Goal: Information Seeking & Learning: Learn about a topic

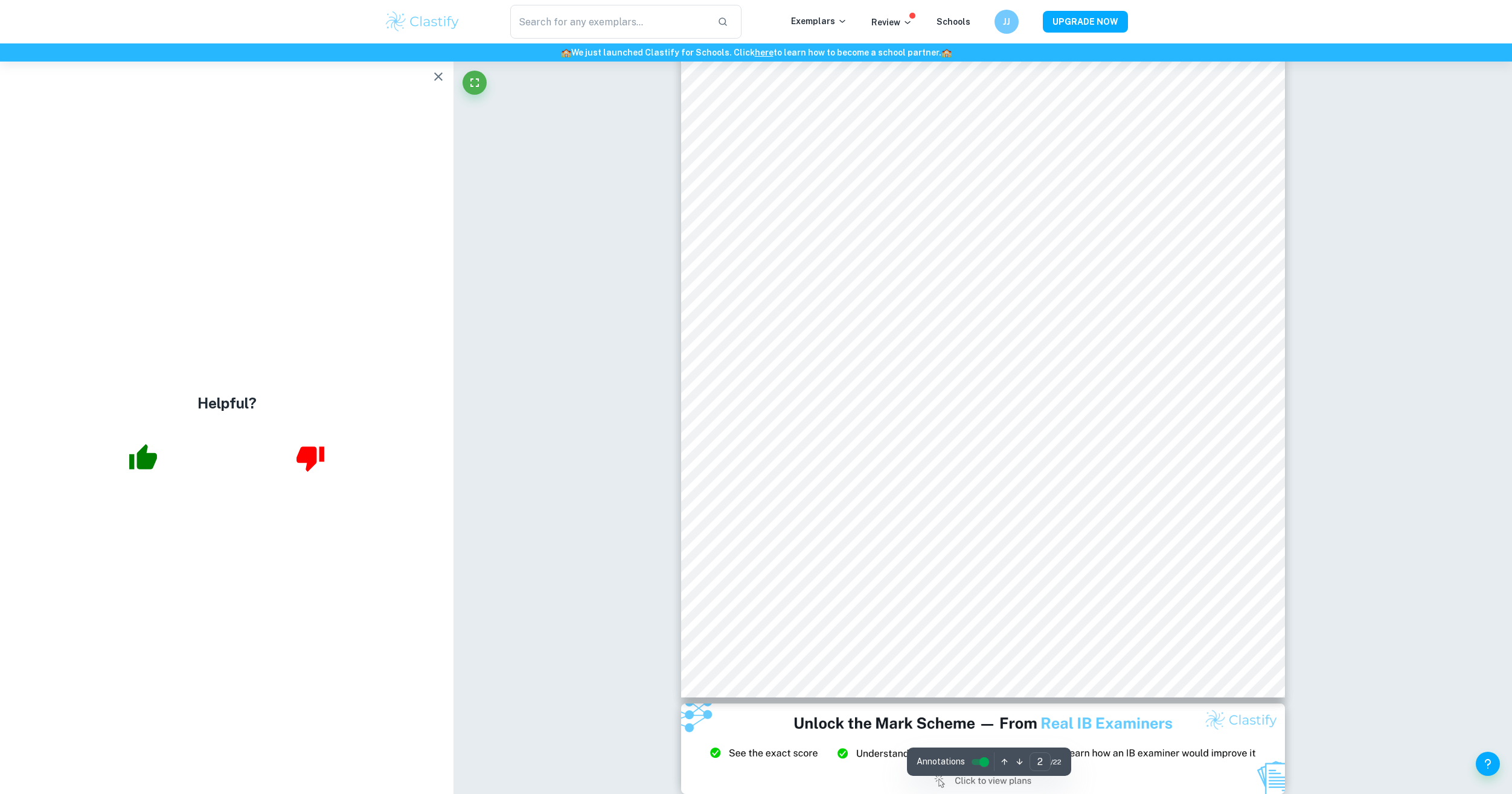
scroll to position [1147, 0]
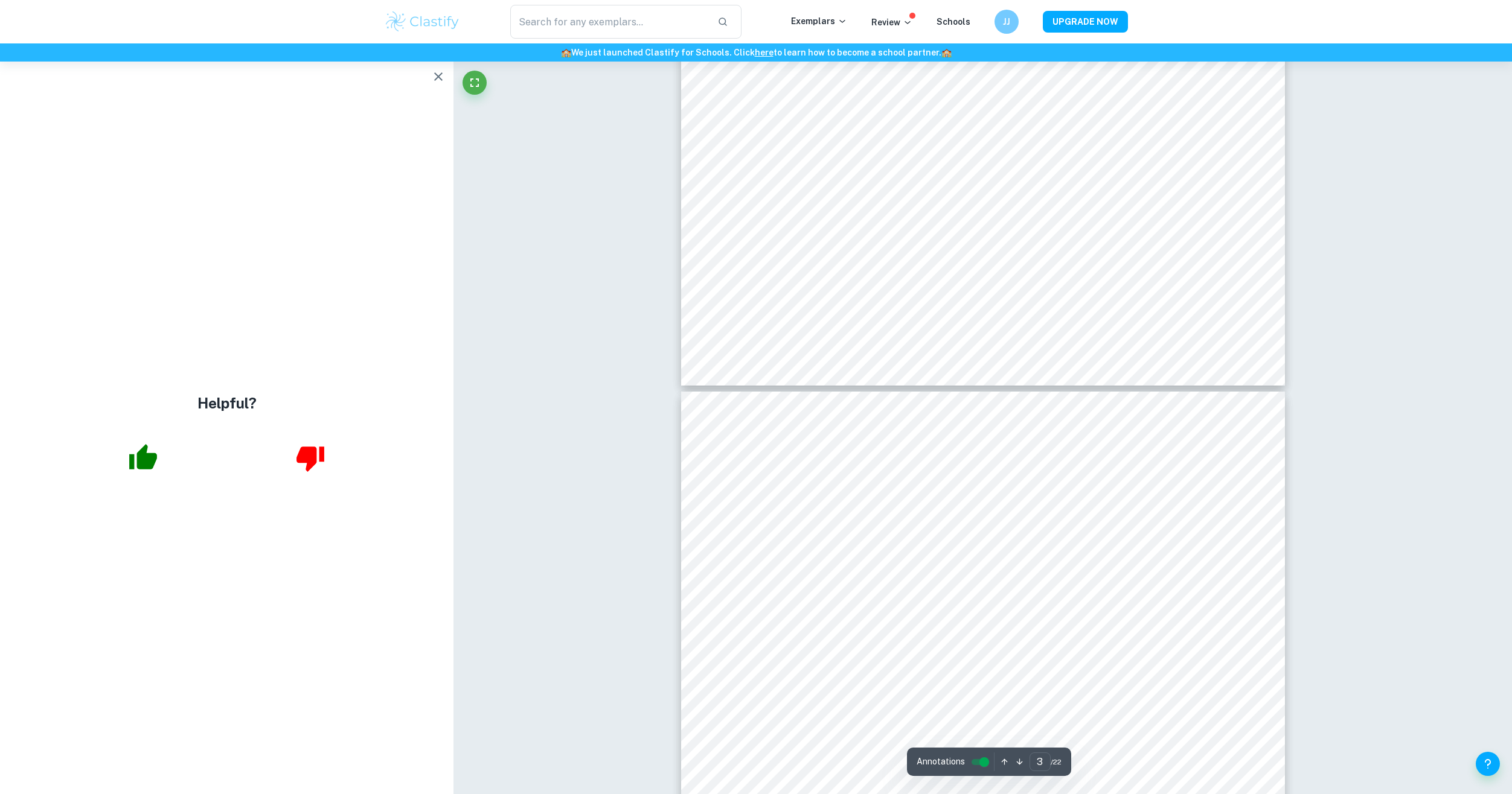
scroll to position [2475, 0]
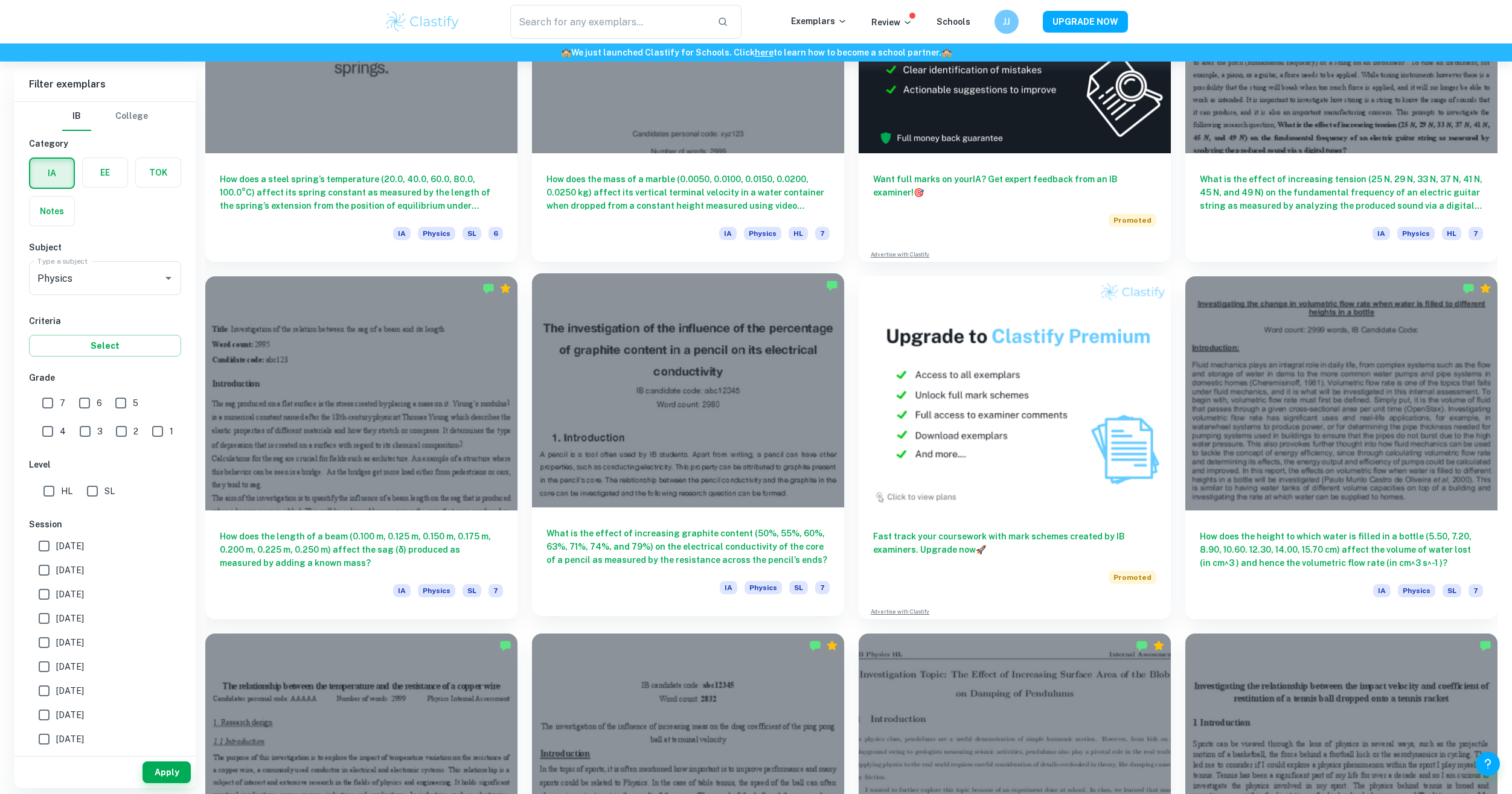
scroll to position [186, 0]
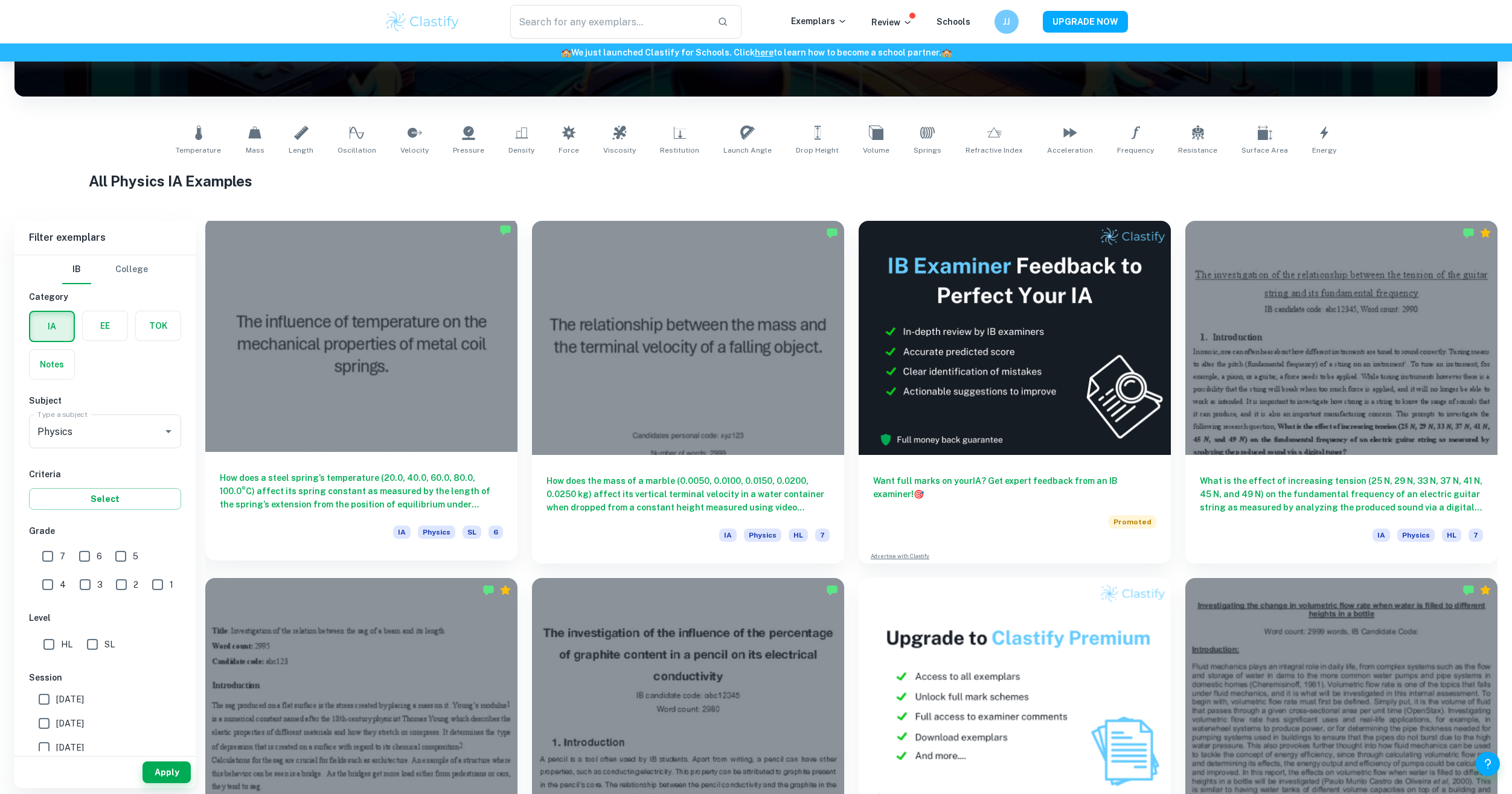
click at [318, 468] on div "How does a steel spring’s temperature (20.0, 40.0, 60.0, 80.0, 100.0°C) affect …" at bounding box center [361, 506] width 312 height 109
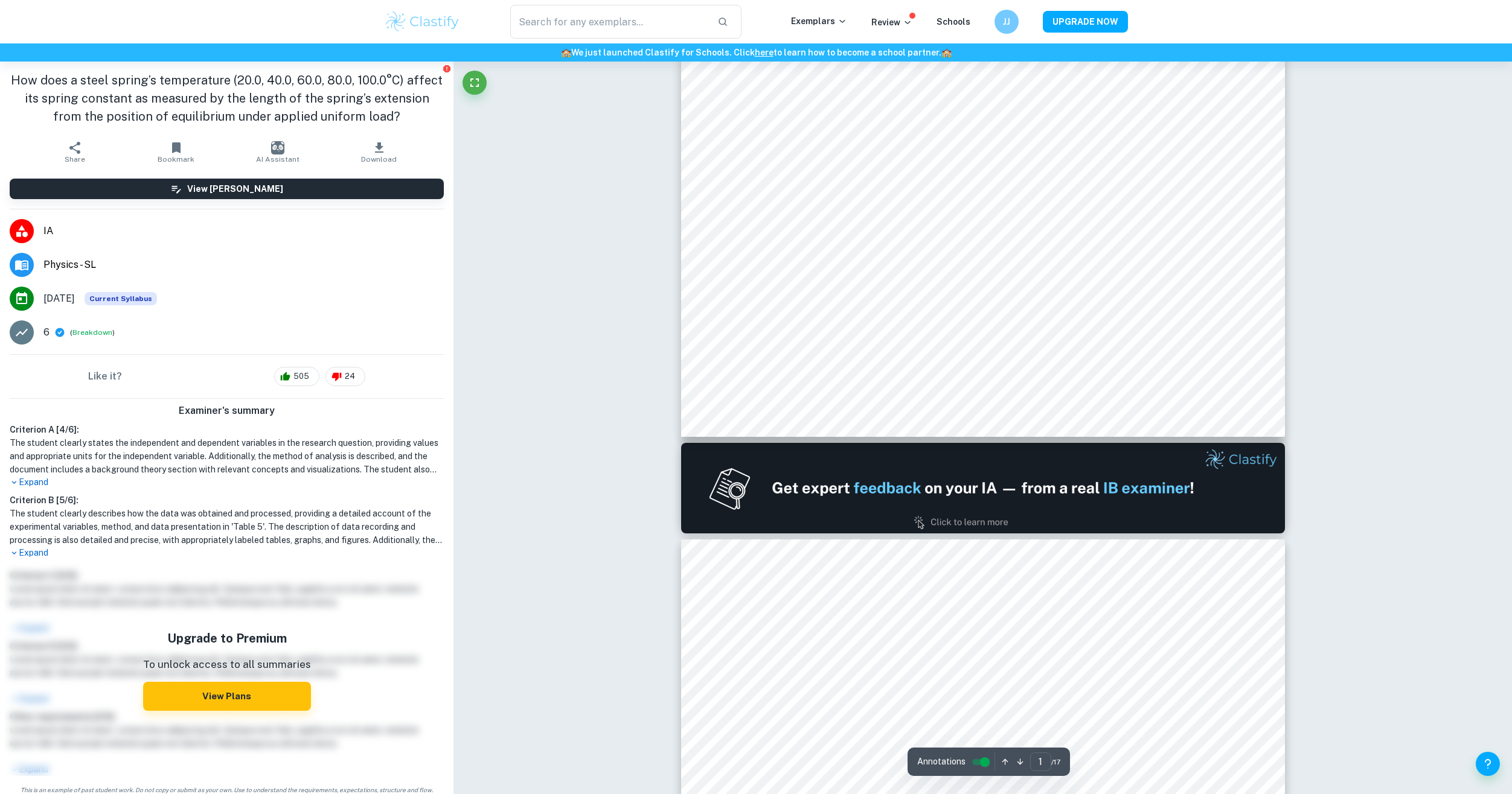
type input "2"
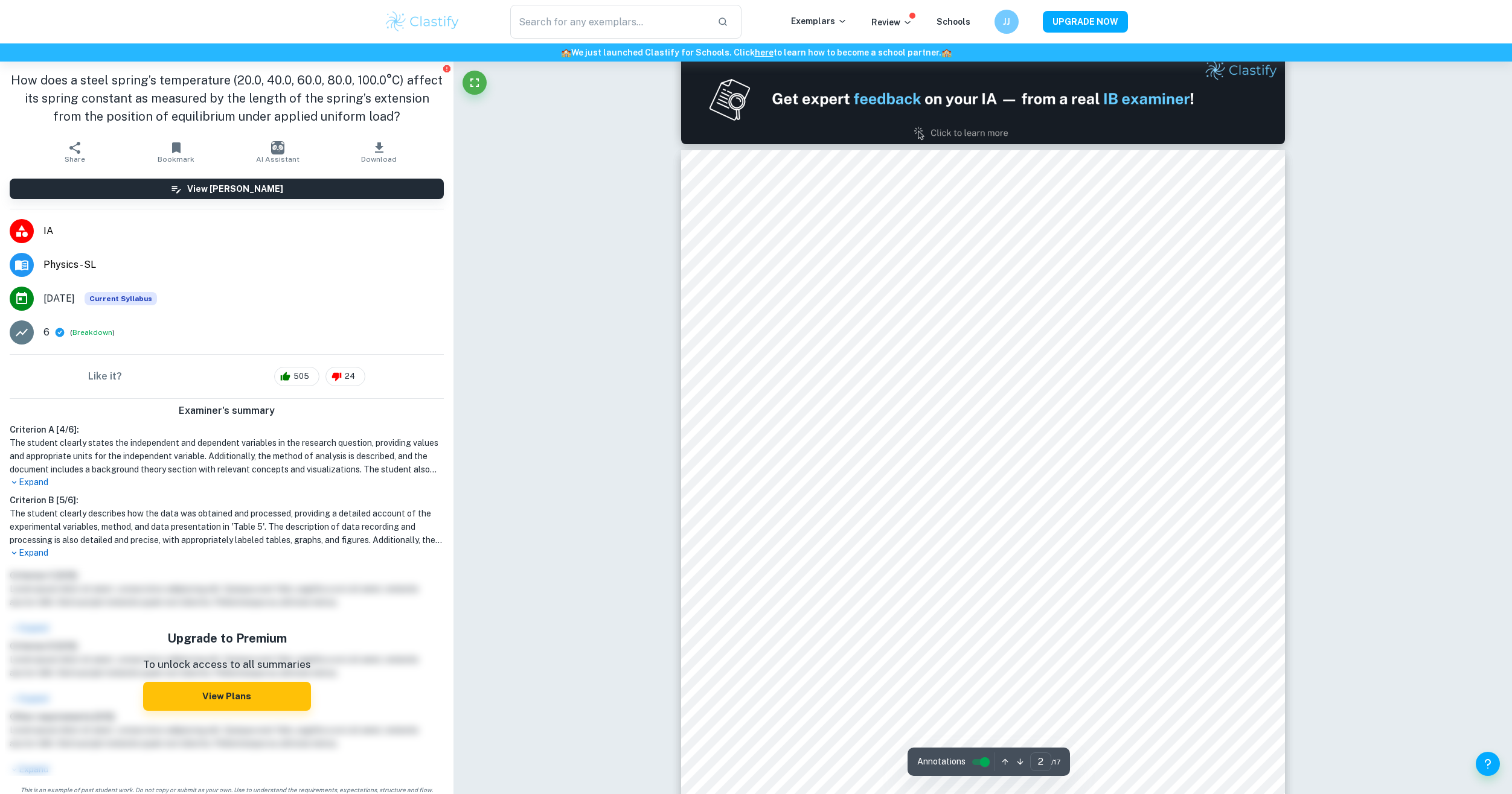
scroll to position [966, 0]
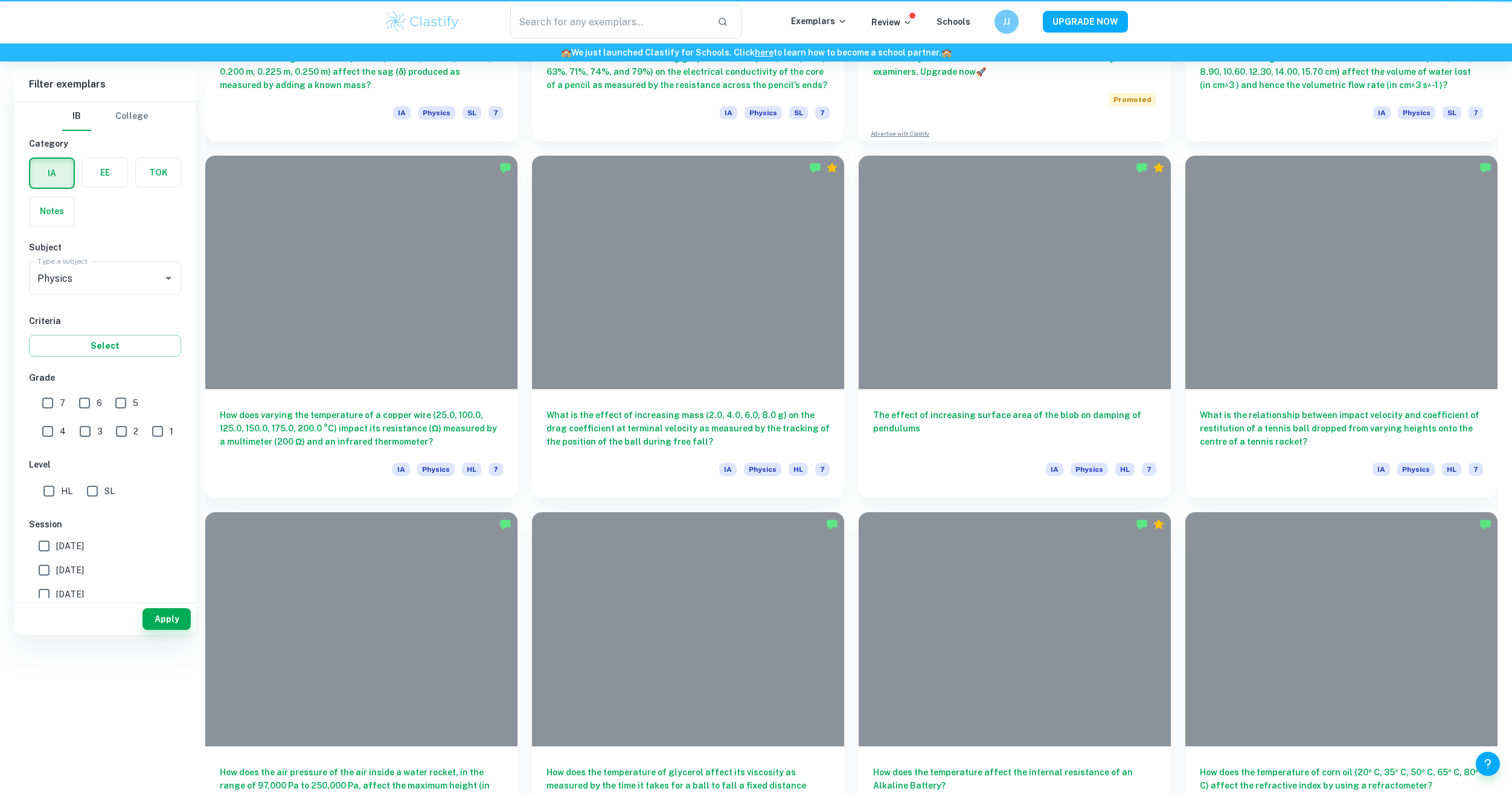
scroll to position [186, 0]
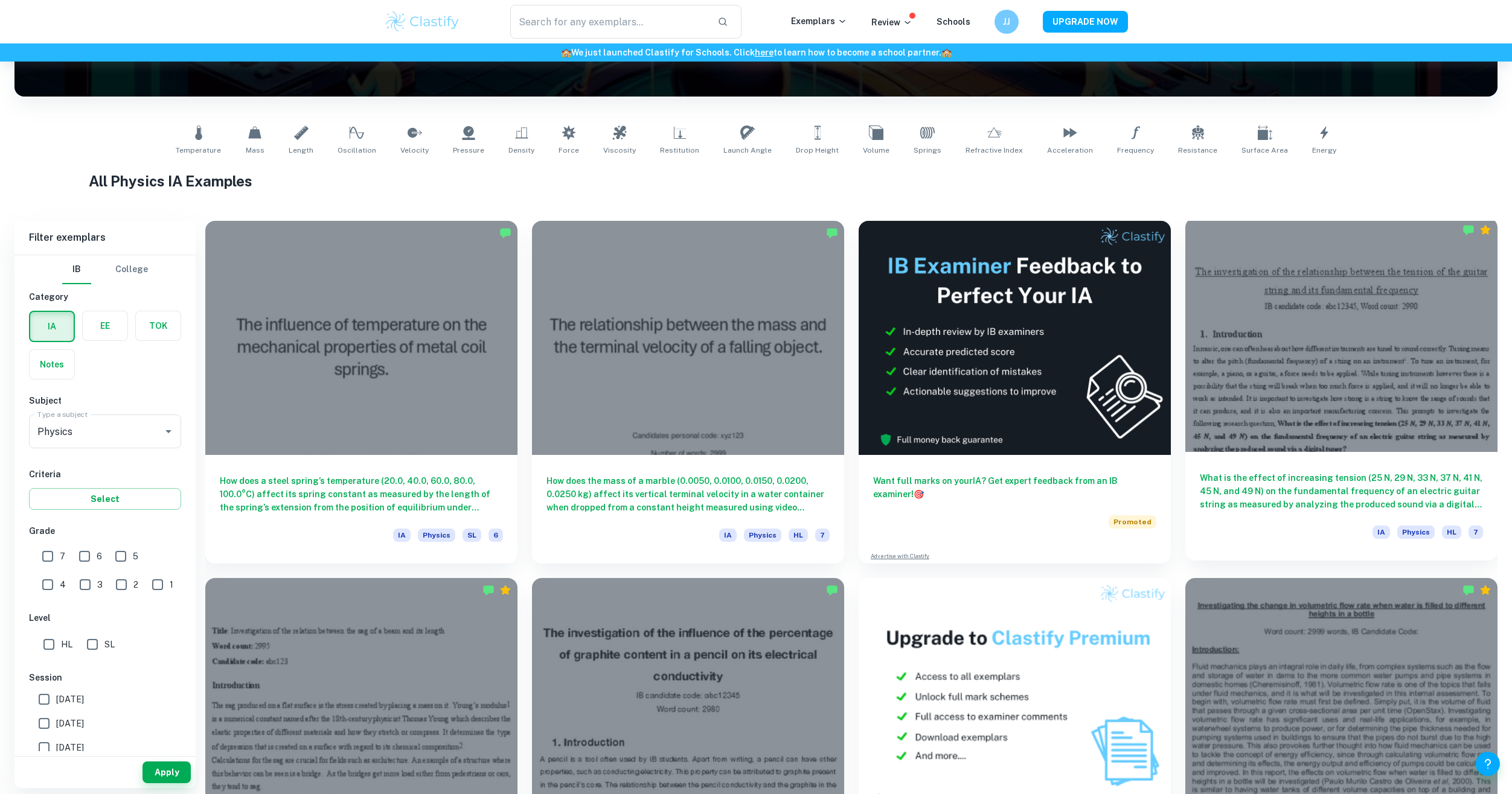
click at [1294, 324] on div at bounding box center [1341, 335] width 312 height 234
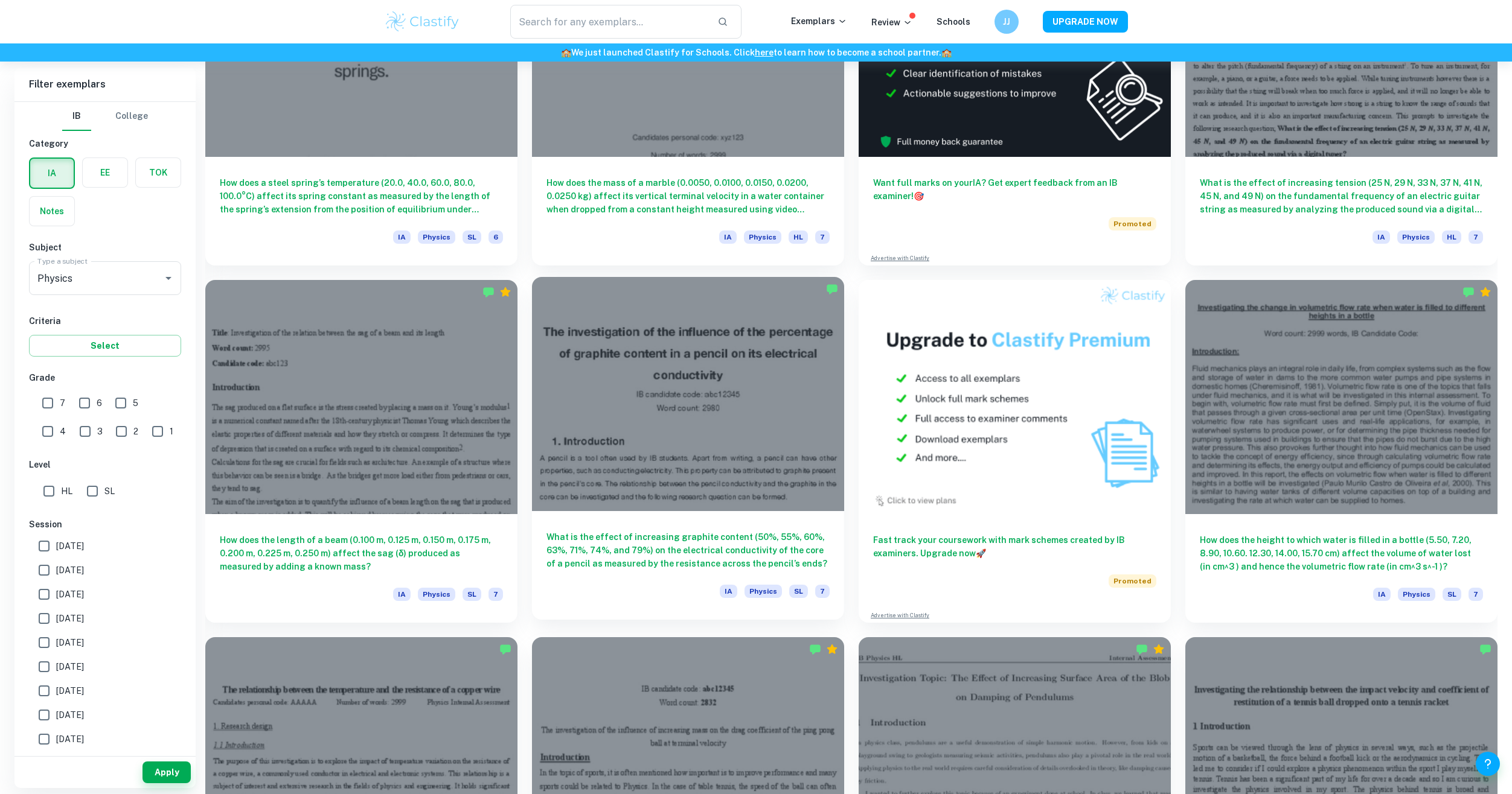
scroll to position [488, 0]
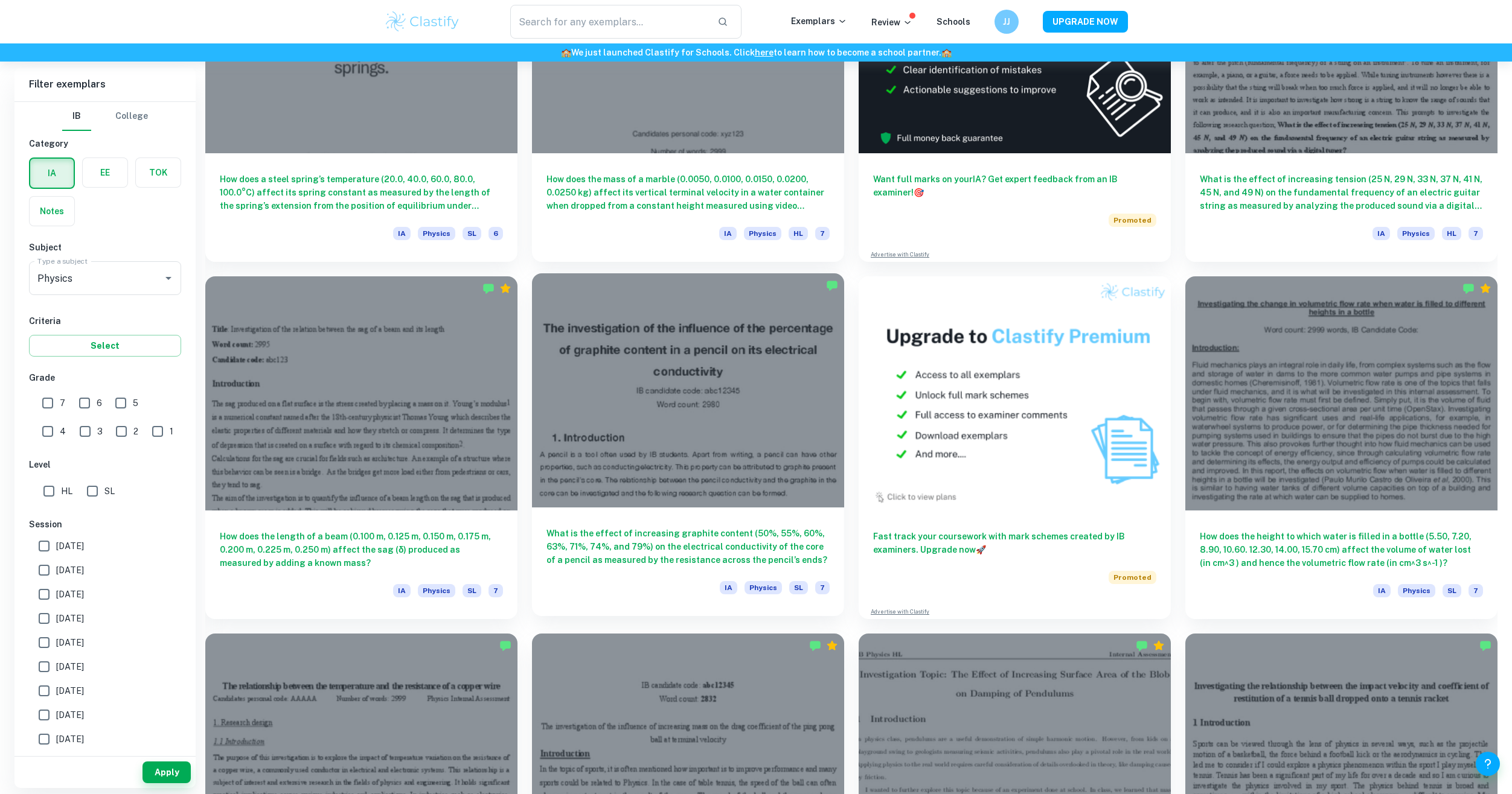
click at [756, 363] on div at bounding box center [687, 390] width 312 height 234
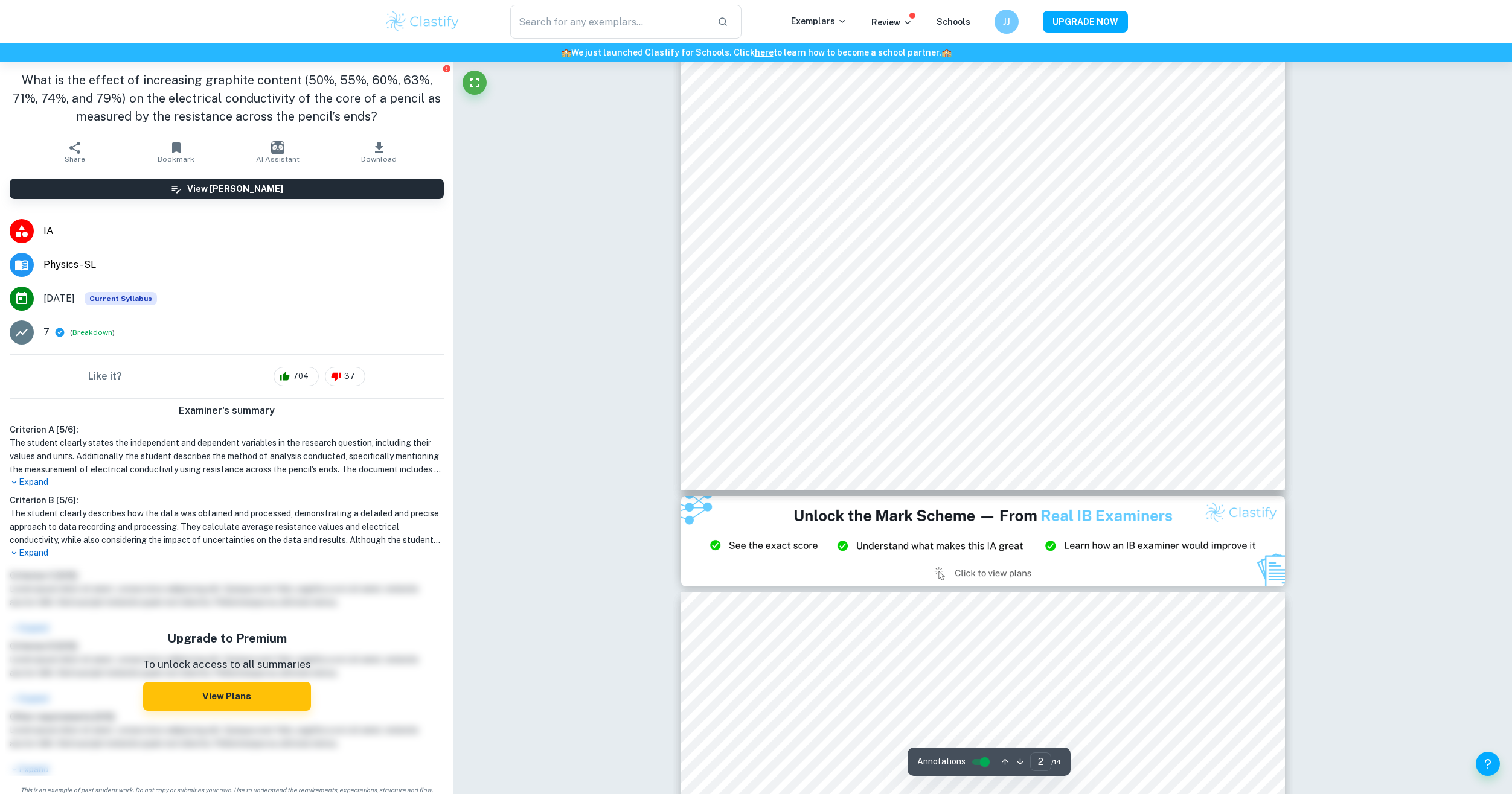
scroll to position [1389, 0]
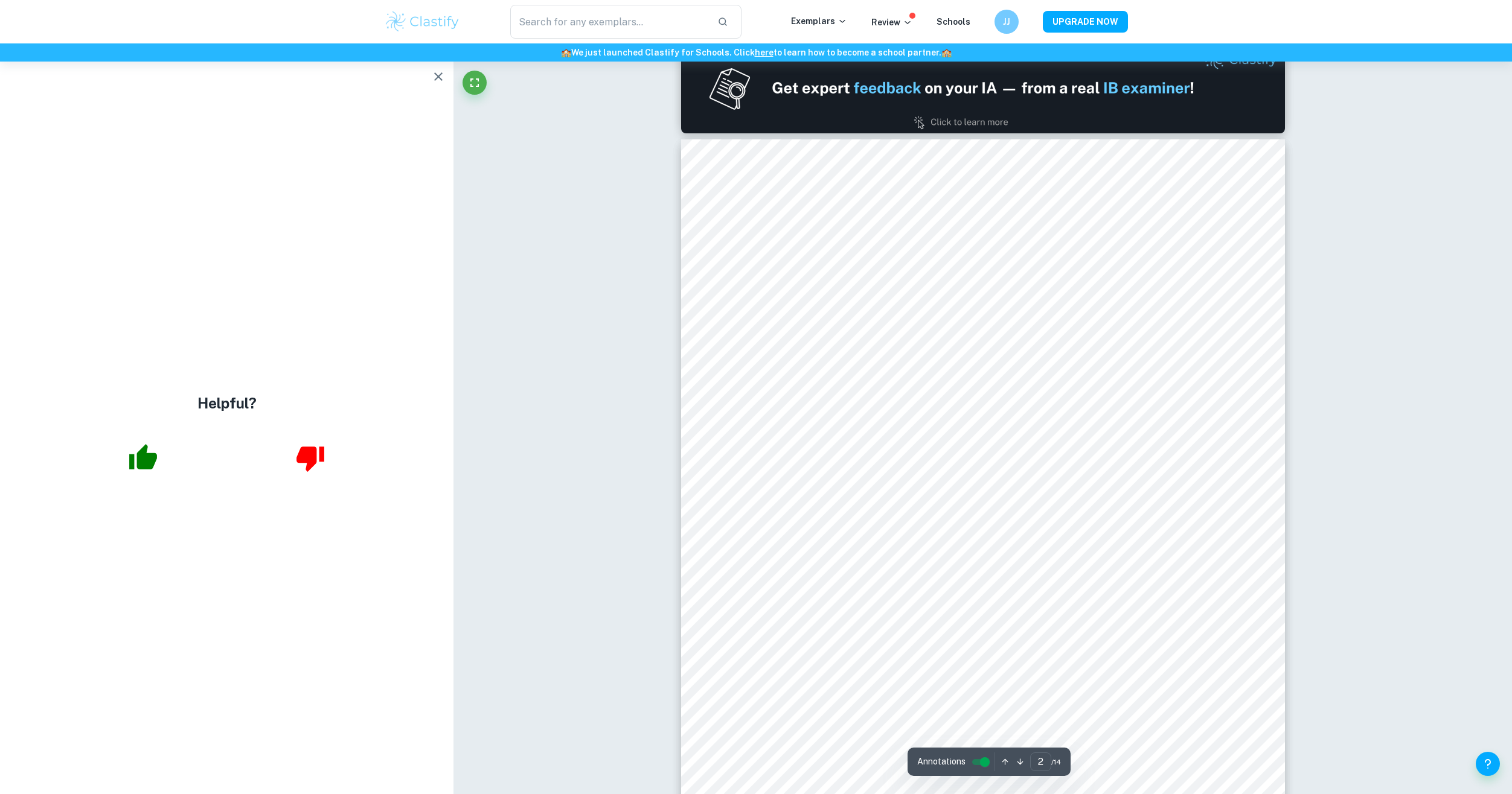
type input "1"
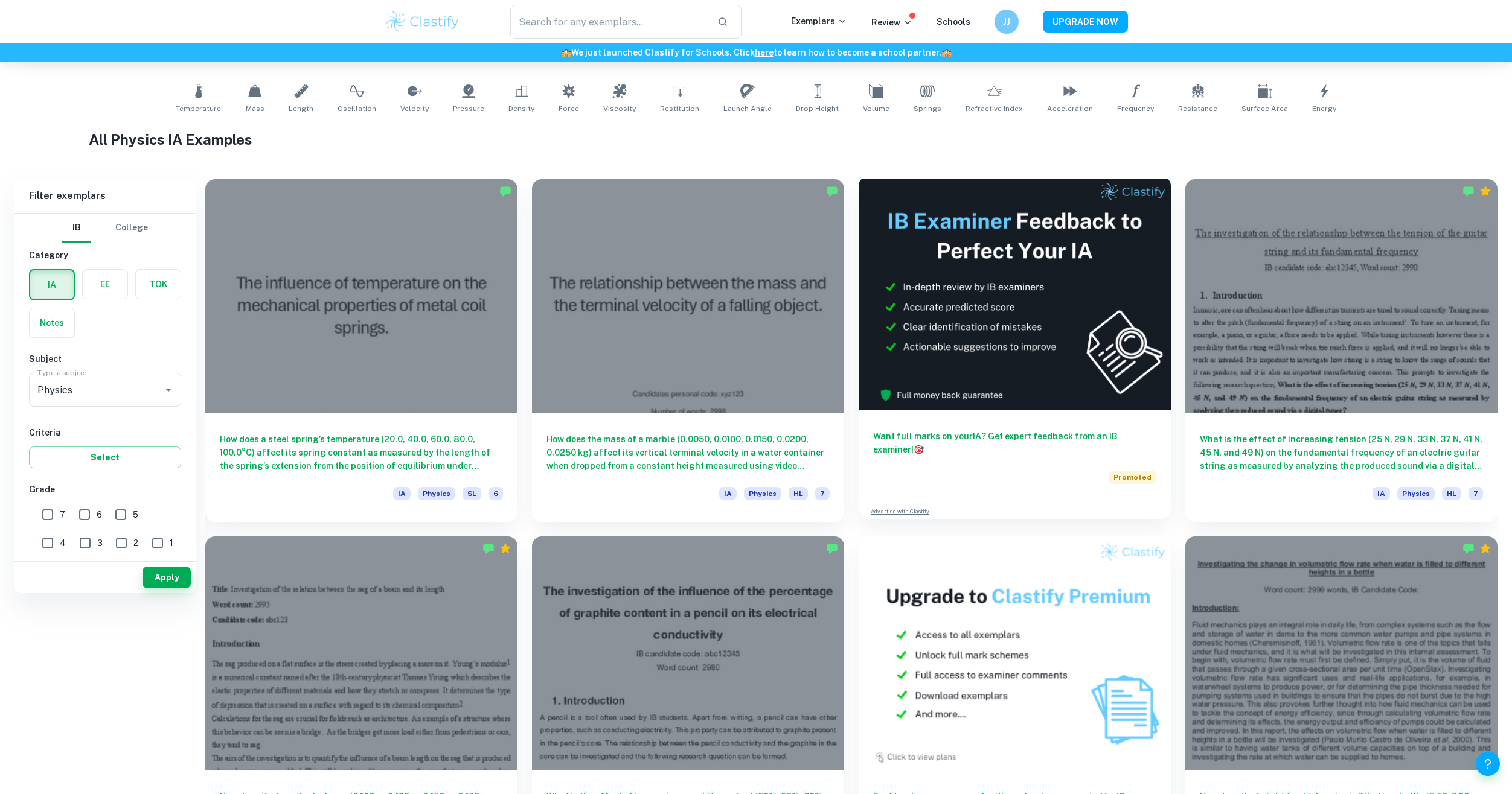
scroll to position [246, 0]
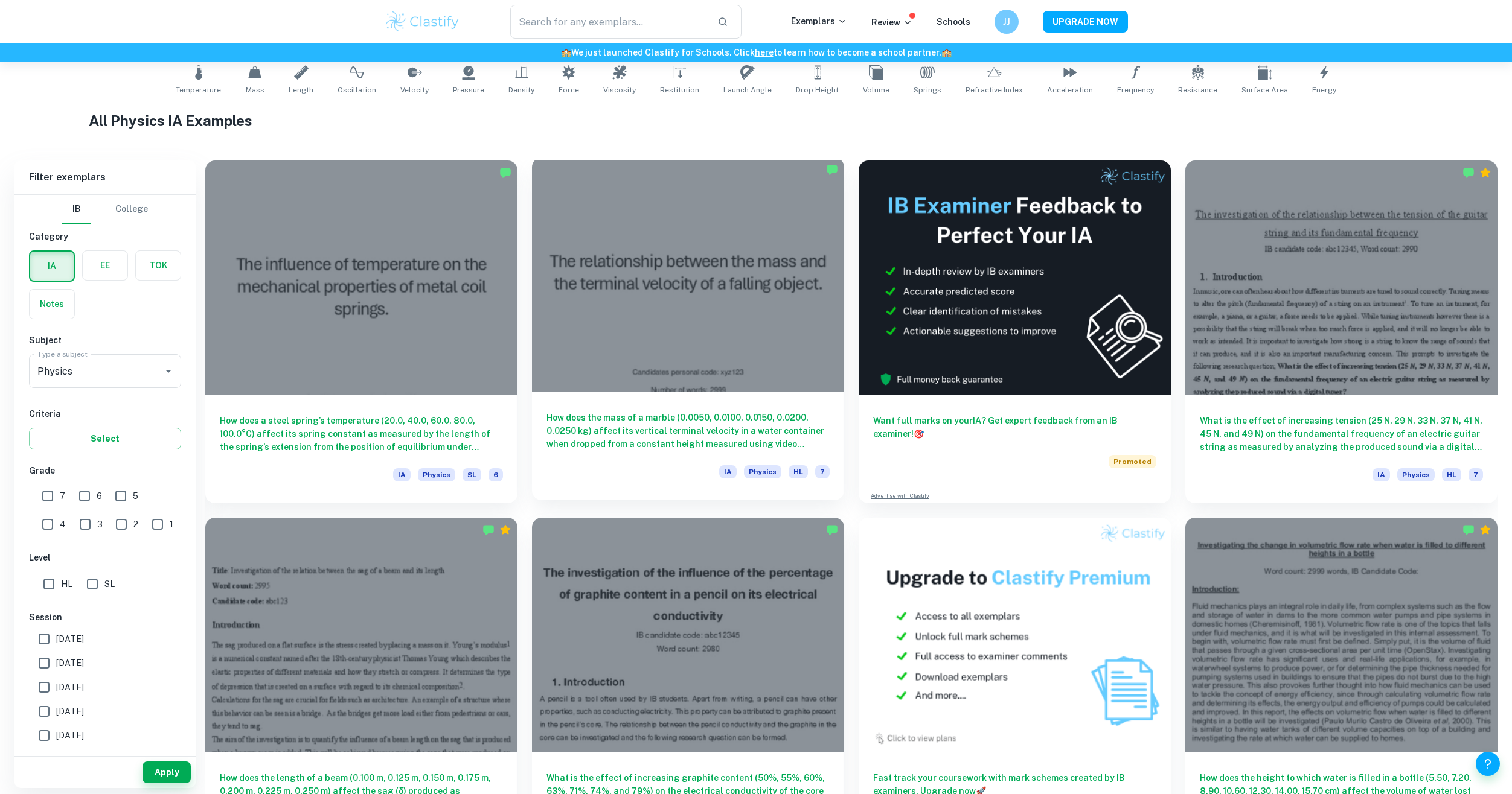
click at [675, 389] on div at bounding box center [687, 274] width 312 height 234
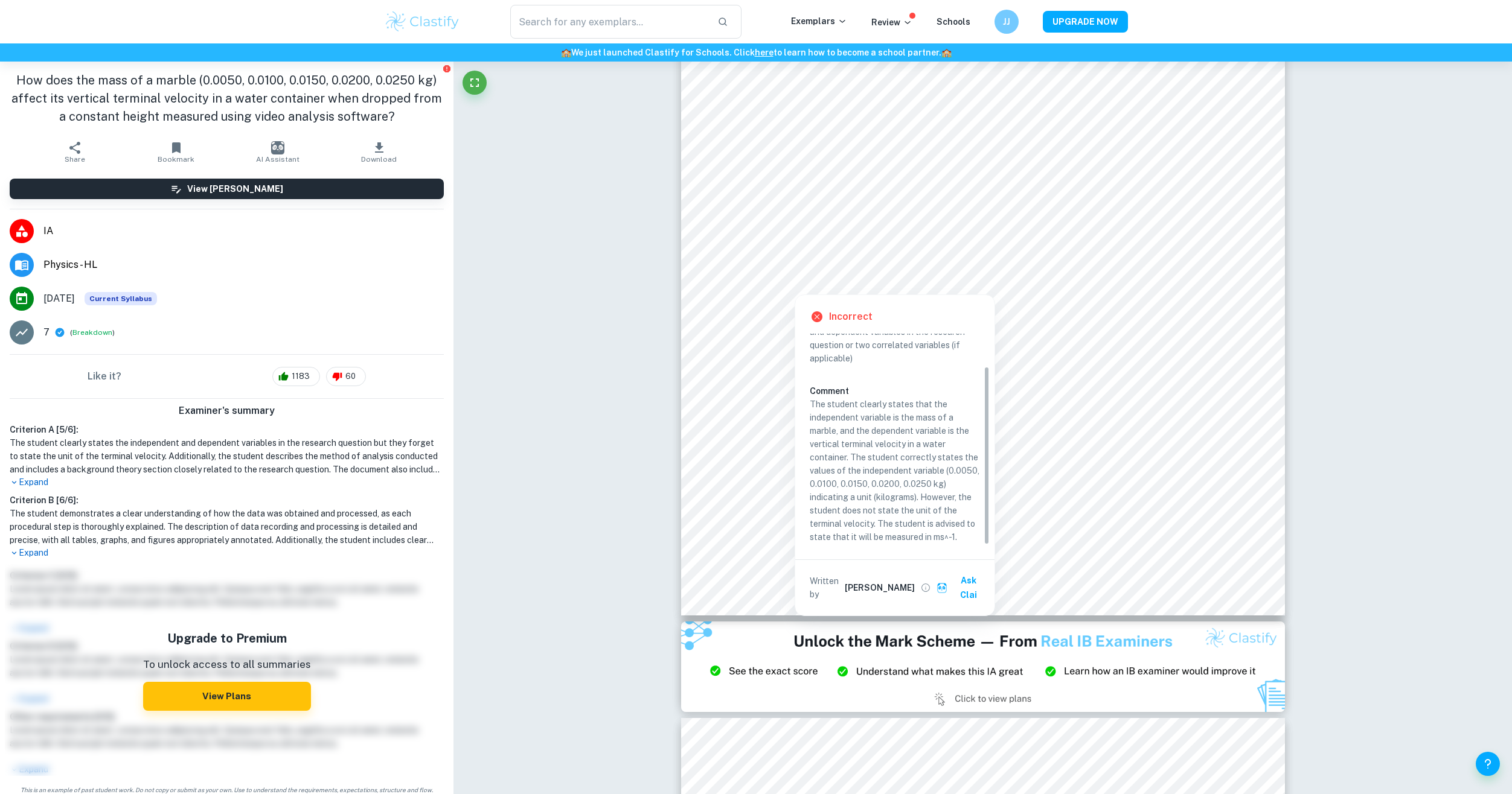
scroll to position [38, 0]
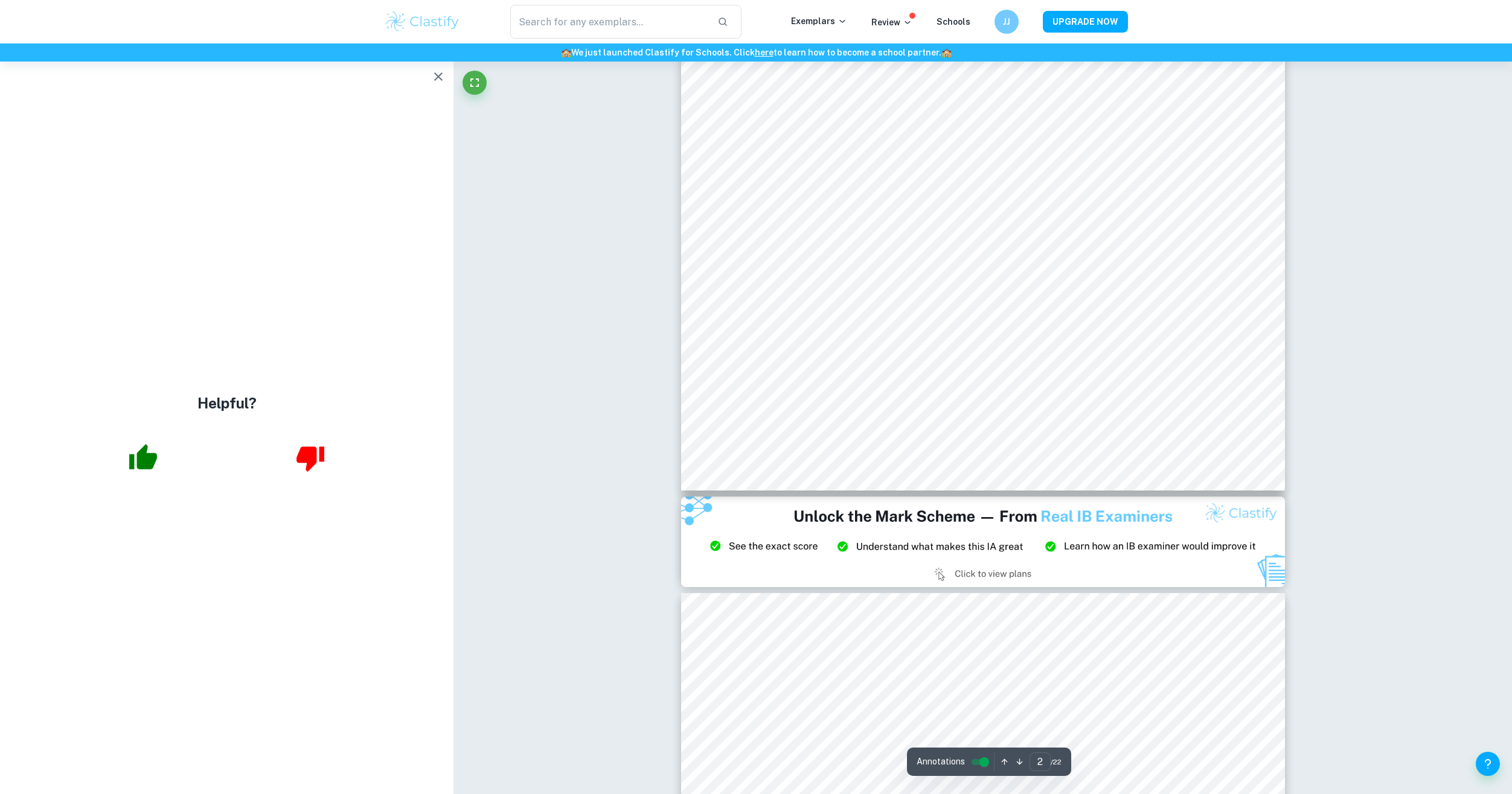
type input "3"
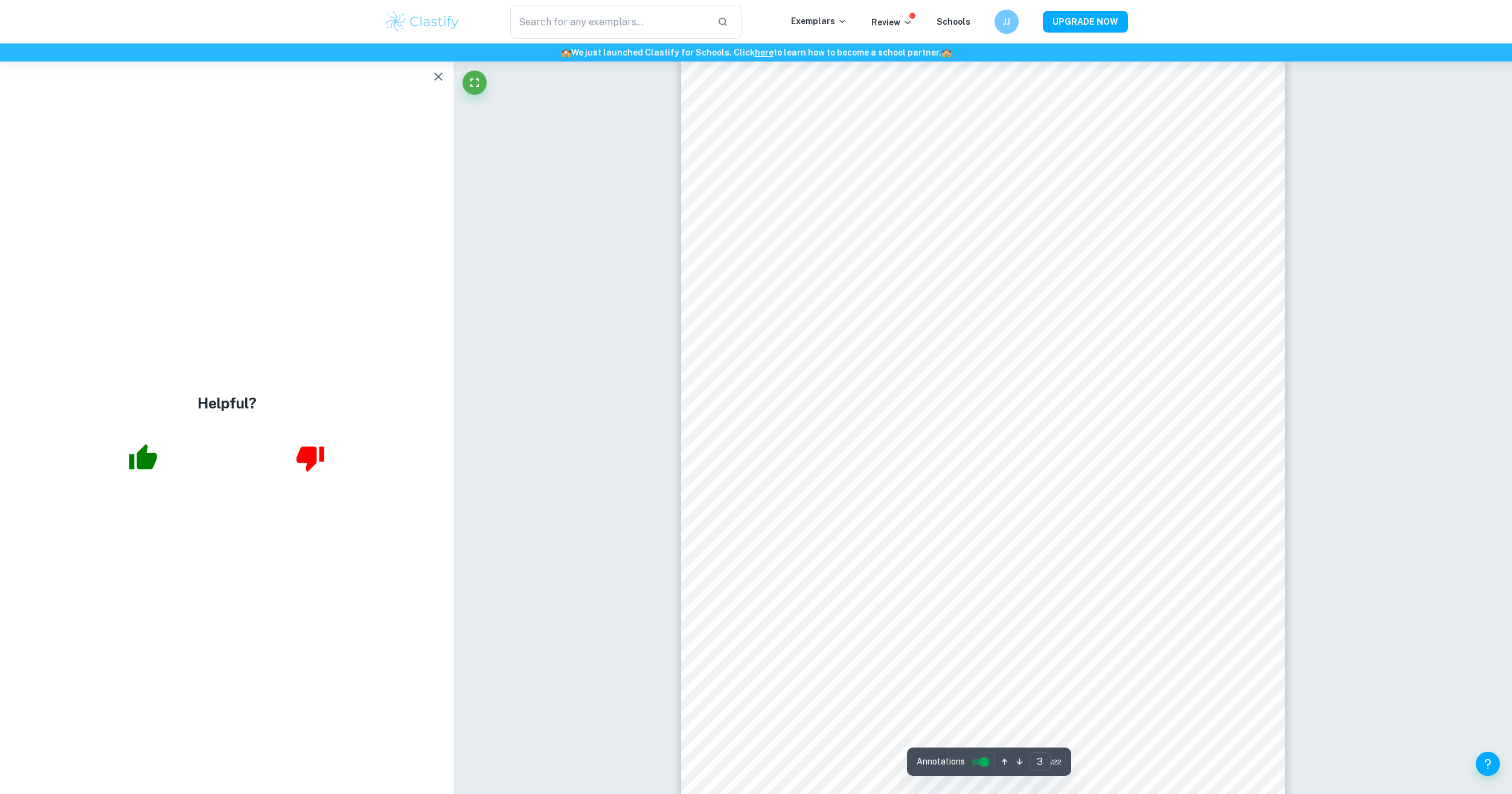
scroll to position [2052, 0]
